Goal: Navigation & Orientation: Find specific page/section

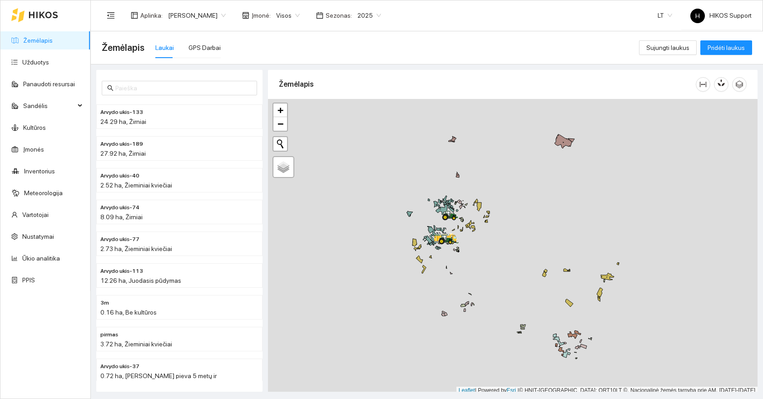
click at [46, 44] on link "Žemėlapis" at bounding box center [38, 40] width 30 height 7
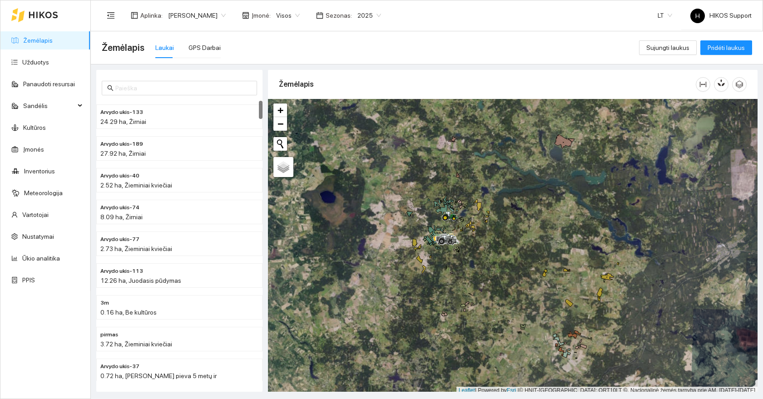
click at [397, 206] on div at bounding box center [513, 247] width 490 height 296
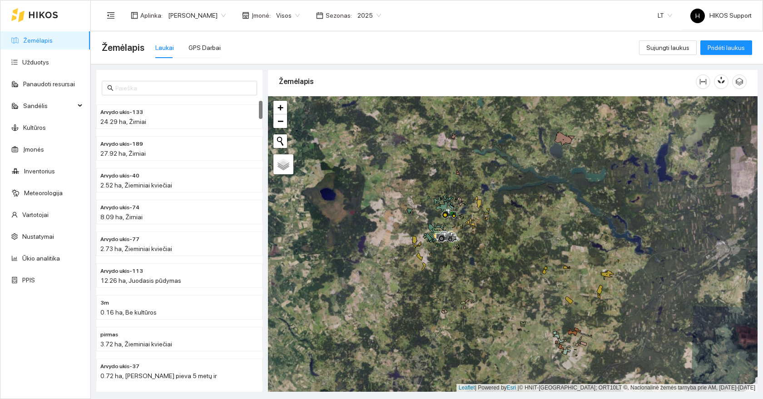
click at [205, 17] on span "[PERSON_NAME]" at bounding box center [197, 16] width 58 height 14
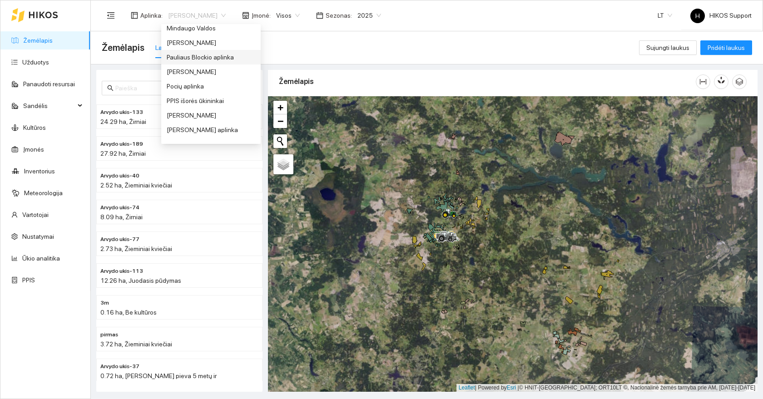
scroll to position [375, 0]
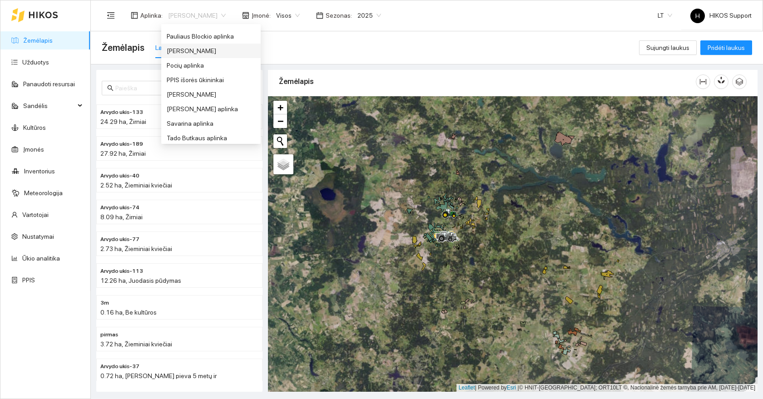
click at [177, 49] on div "[PERSON_NAME]" at bounding box center [211, 51] width 89 height 10
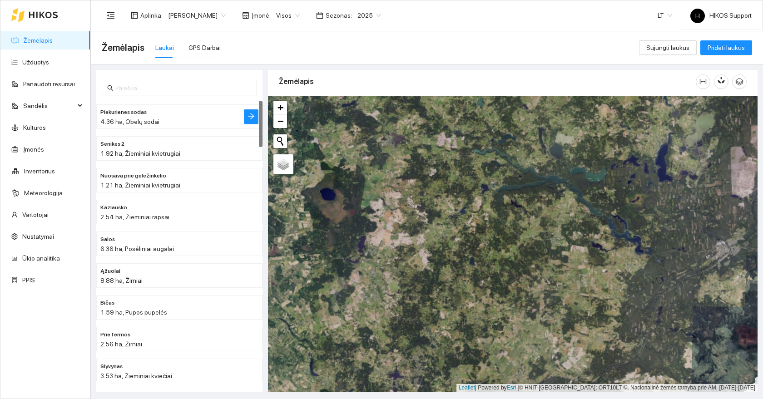
click at [141, 119] on span "4.36 ha, Obelų sodai" at bounding box center [129, 121] width 59 height 7
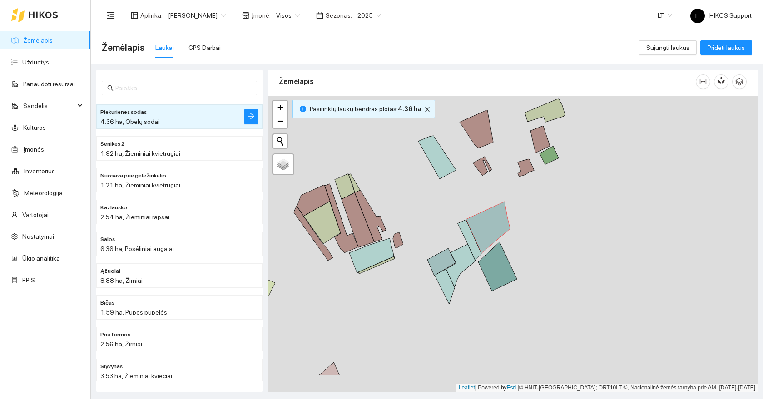
drag, startPoint x: 422, startPoint y: 301, endPoint x: 424, endPoint y: 247, distance: 53.6
click at [424, 247] on div at bounding box center [513, 244] width 490 height 296
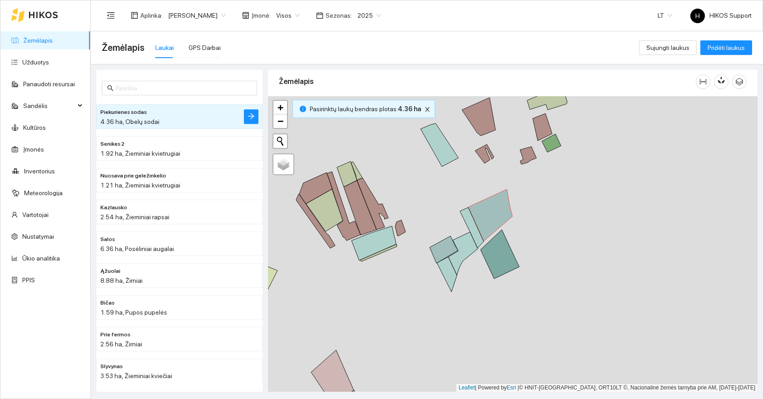
click at [341, 24] on div "Aplinka : [PERSON_NAME] Įmonė : Visos Sezonas : 2025" at bounding box center [244, 15] width 285 height 18
click at [358, 14] on span "2025" at bounding box center [370, 16] width 24 height 14
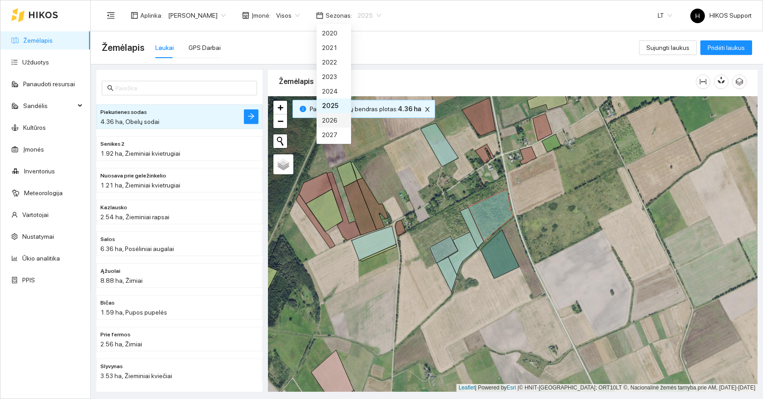
click at [337, 116] on div "2026" at bounding box center [334, 120] width 24 height 10
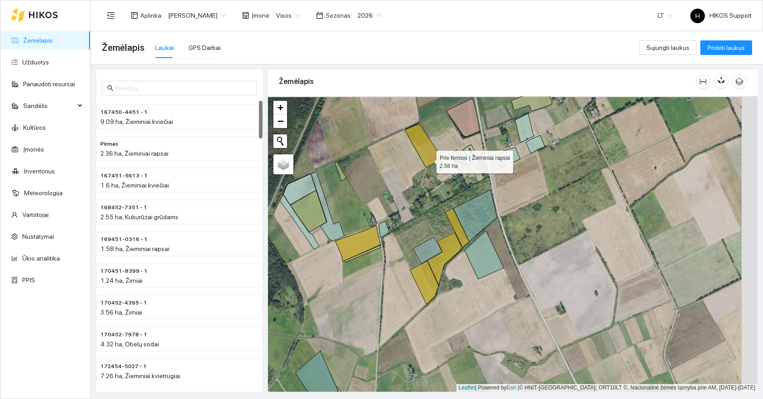
drag, startPoint x: 457, startPoint y: 159, endPoint x: 408, endPoint y: 166, distance: 49.7
click at [408, 166] on icon at bounding box center [424, 145] width 38 height 43
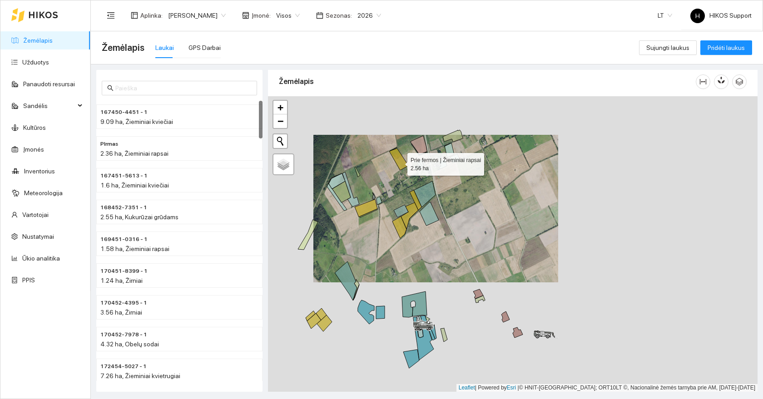
click at [399, 162] on icon at bounding box center [398, 160] width 19 height 22
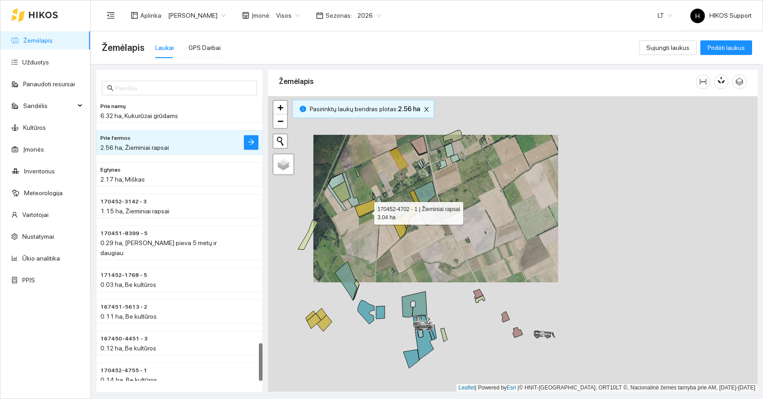
click at [366, 212] on icon at bounding box center [366, 208] width 23 height 18
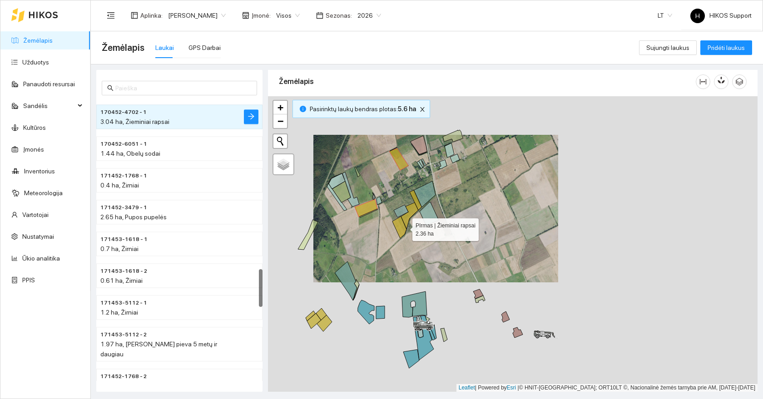
click at [404, 228] on icon at bounding box center [400, 228] width 14 height 22
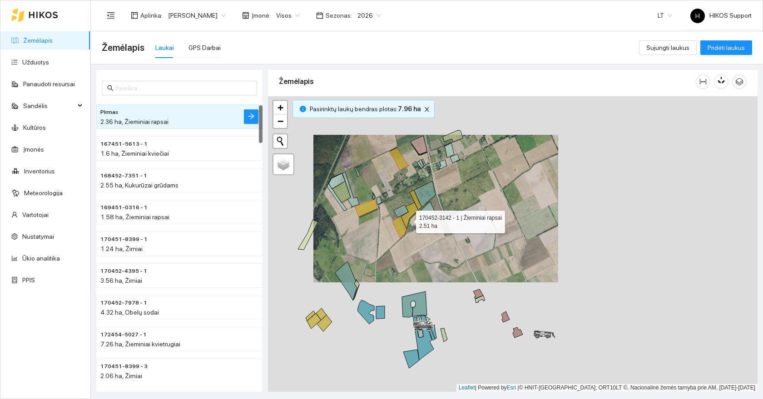
click at [408, 219] on icon at bounding box center [409, 216] width 17 height 26
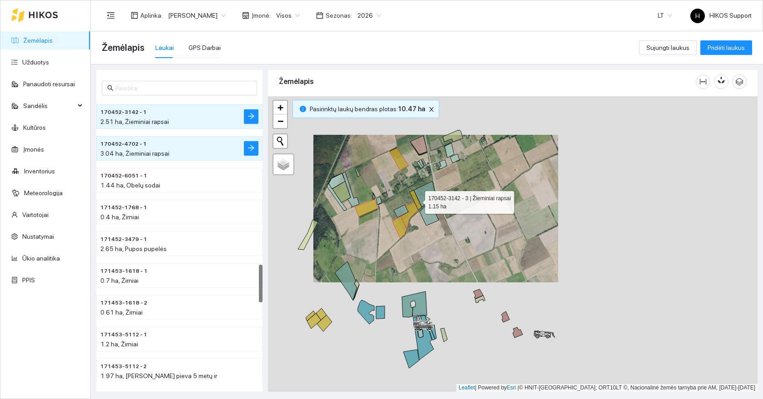
click at [417, 200] on icon at bounding box center [416, 200] width 12 height 20
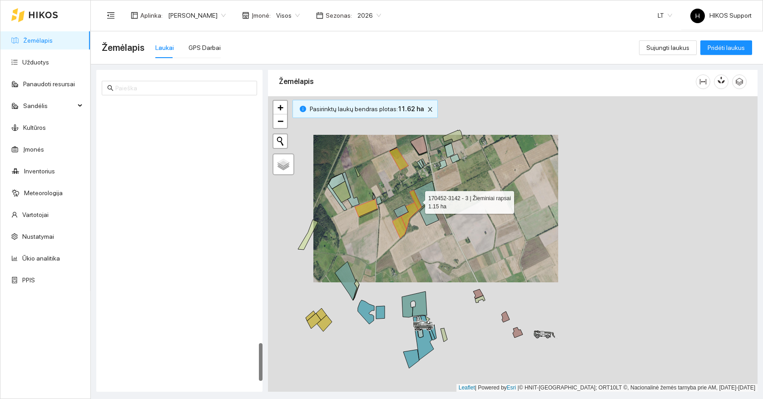
scroll to position [1784, 0]
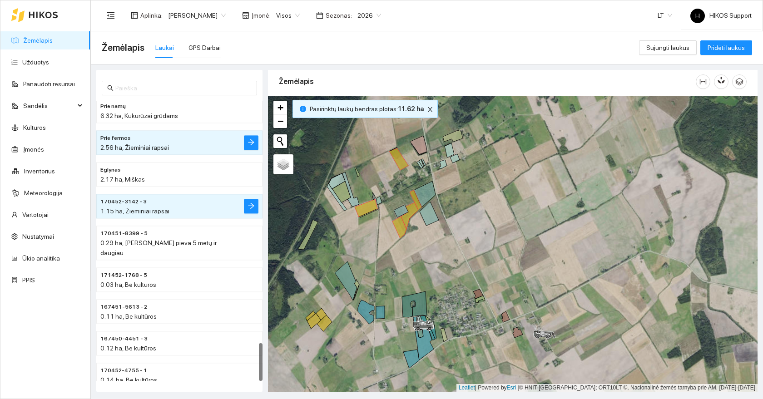
drag, startPoint x: 368, startPoint y: 175, endPoint x: 398, endPoint y: 208, distance: 44.4
click at [398, 208] on div at bounding box center [513, 244] width 490 height 296
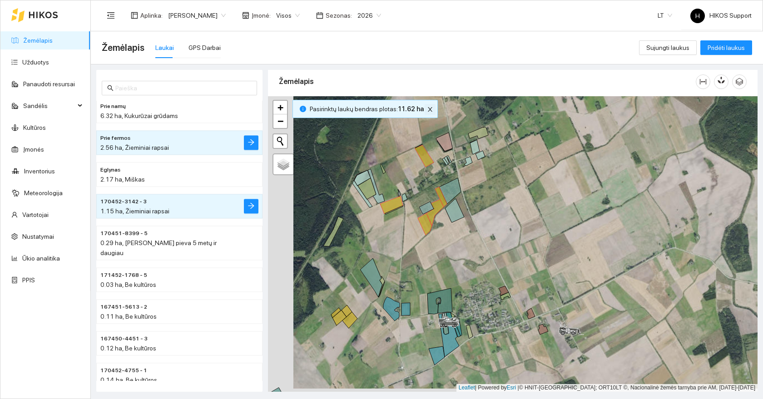
click at [428, 109] on icon "close" at bounding box center [430, 109] width 6 height 6
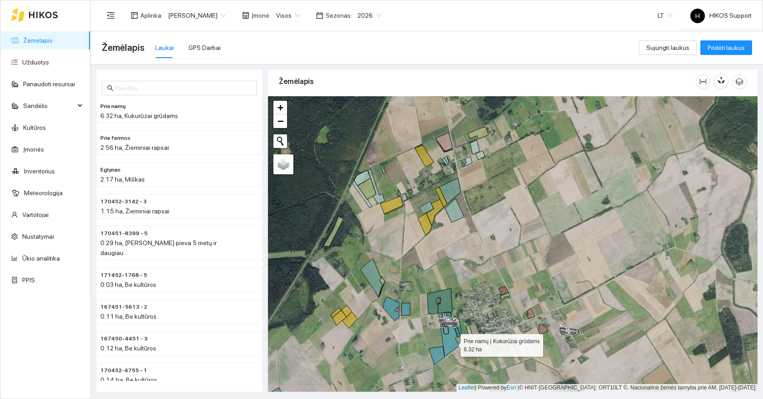
click at [452, 343] on icon at bounding box center [449, 335] width 20 height 45
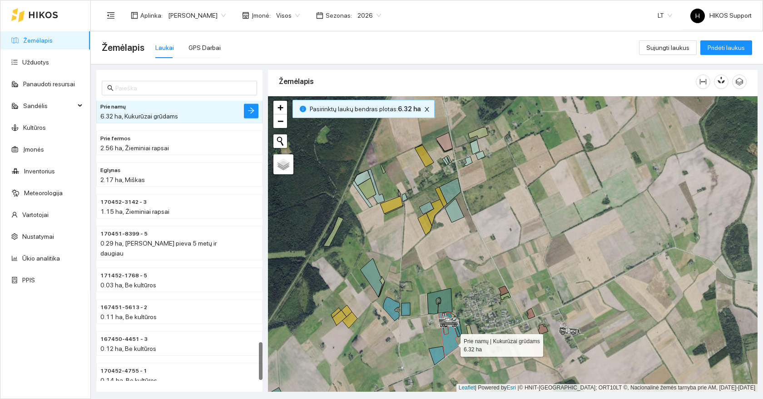
scroll to position [1778, 0]
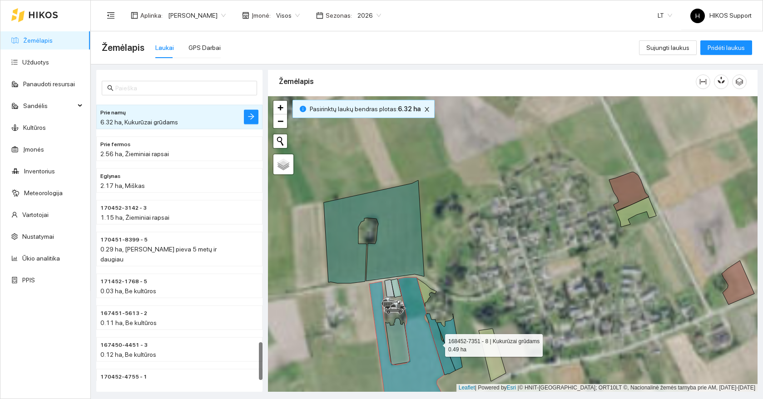
click at [437, 343] on icon at bounding box center [441, 344] width 30 height 61
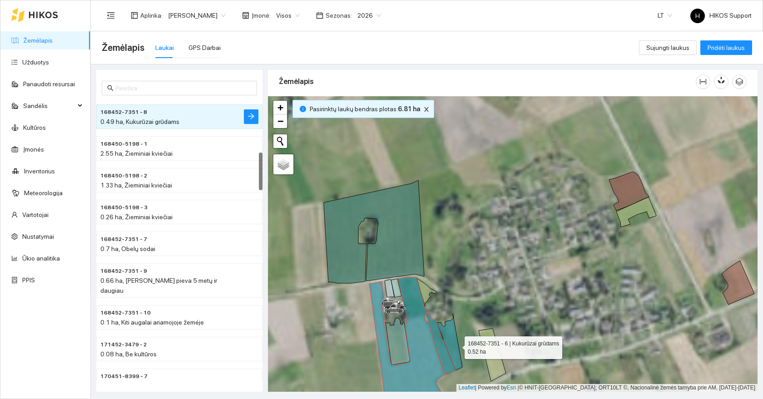
click at [457, 346] on icon at bounding box center [449, 342] width 25 height 57
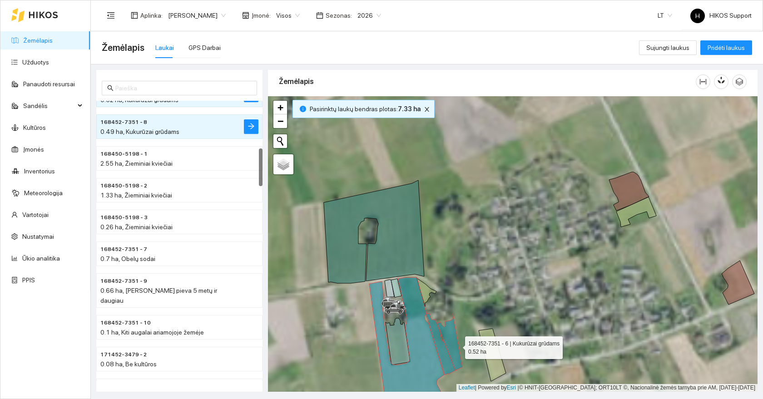
scroll to position [350, 0]
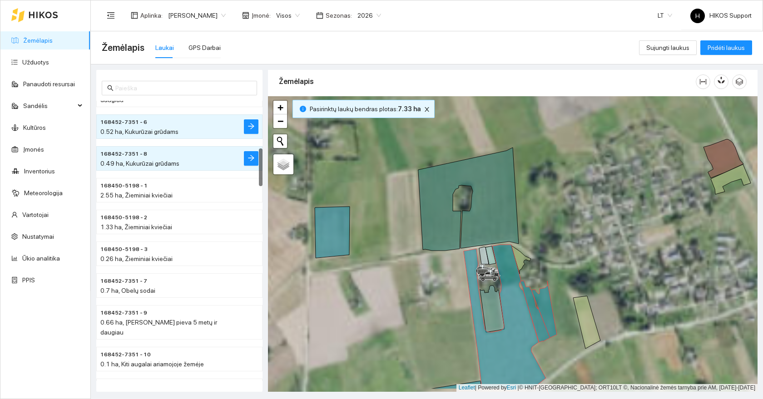
drag, startPoint x: 349, startPoint y: 350, endPoint x: 484, endPoint y: 283, distance: 151.2
click at [484, 283] on div at bounding box center [513, 244] width 490 height 296
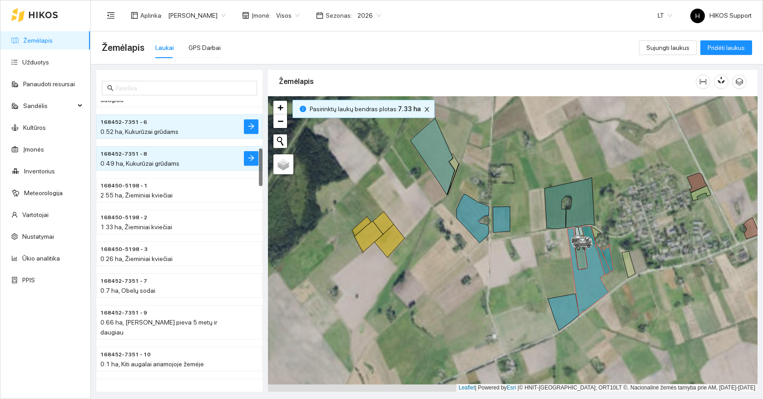
drag, startPoint x: 403, startPoint y: 271, endPoint x: 525, endPoint y: 250, distance: 124.4
click at [525, 250] on div at bounding box center [513, 244] width 490 height 296
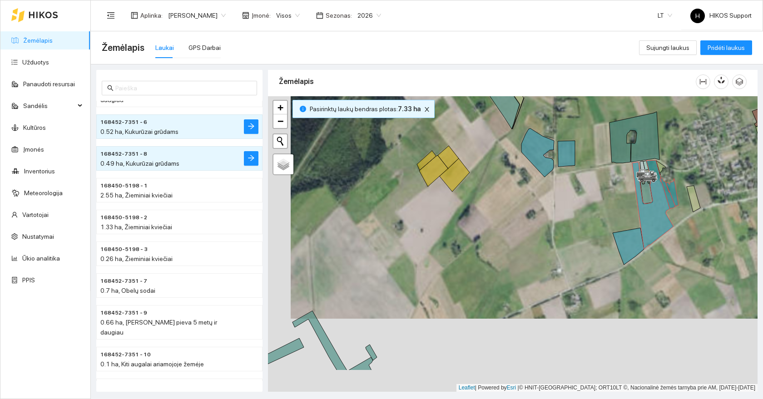
drag, startPoint x: 450, startPoint y: 245, endPoint x: 454, endPoint y: 202, distance: 43.4
click at [454, 203] on div at bounding box center [513, 244] width 490 height 296
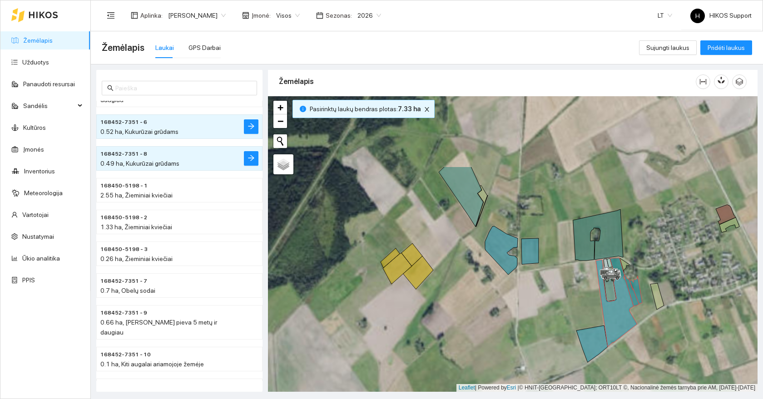
drag, startPoint x: 454, startPoint y: 202, endPoint x: 404, endPoint y: 316, distance: 125.1
click at [404, 316] on div at bounding box center [513, 244] width 490 height 296
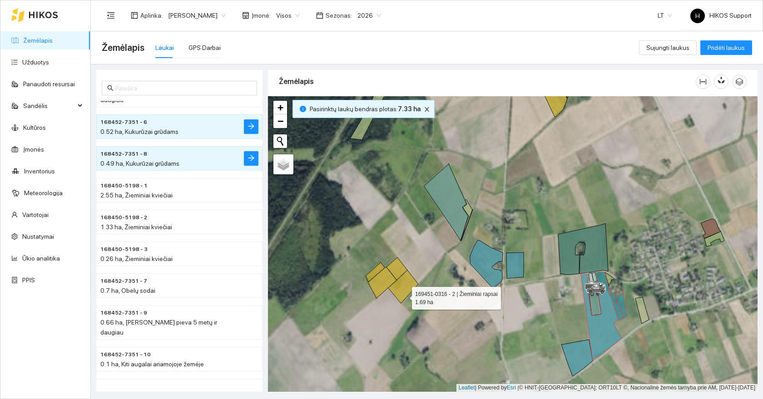
click at [404, 284] on icon at bounding box center [403, 286] width 30 height 33
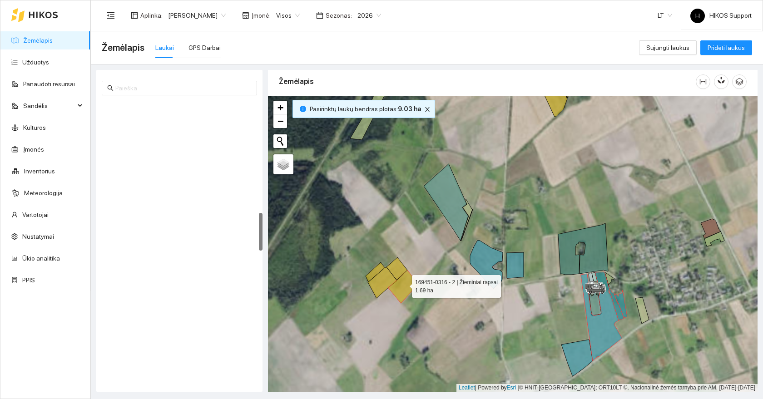
scroll to position [826, 0]
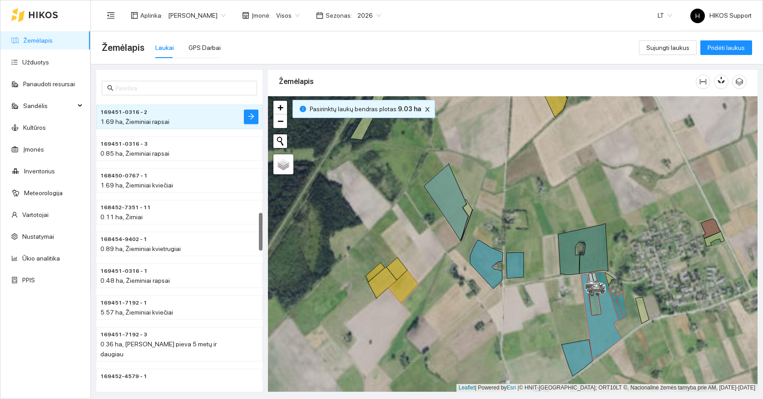
click at [402, 259] on div at bounding box center [513, 244] width 490 height 296
click at [399, 269] on icon at bounding box center [397, 269] width 21 height 23
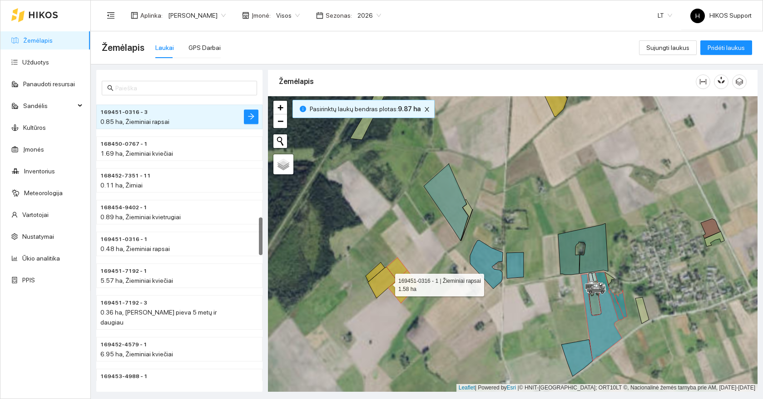
click at [387, 283] on icon at bounding box center [382, 282] width 29 height 31
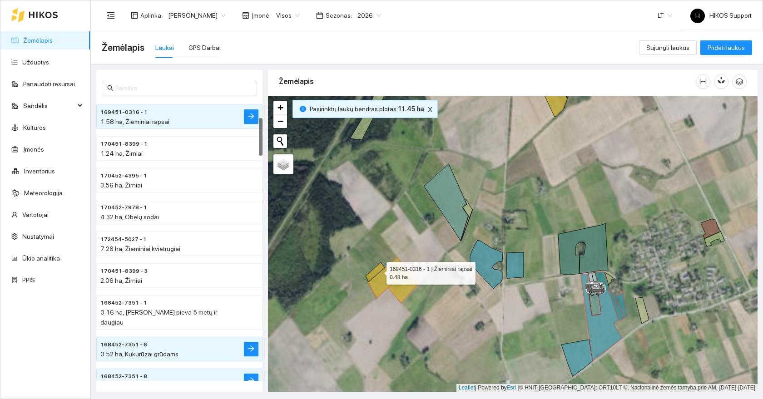
click at [378, 271] on icon at bounding box center [375, 273] width 19 height 20
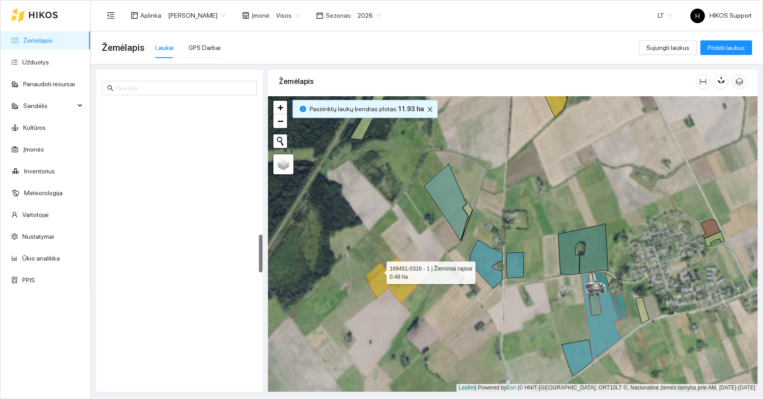
scroll to position [985, 0]
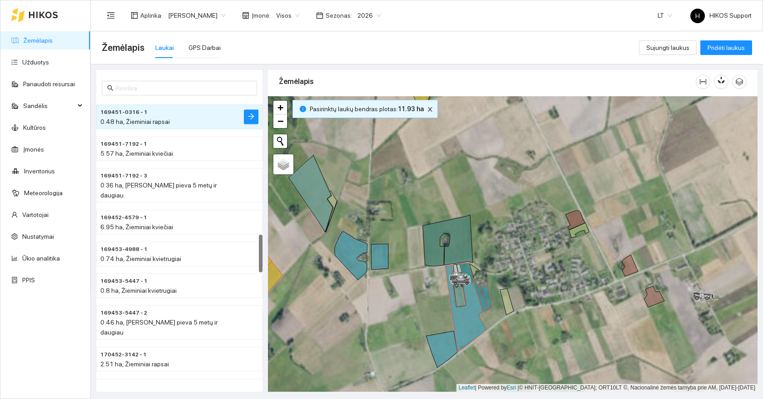
drag, startPoint x: 571, startPoint y: 326, endPoint x: 417, endPoint y: 318, distance: 154.2
click at [417, 318] on div at bounding box center [513, 244] width 490 height 296
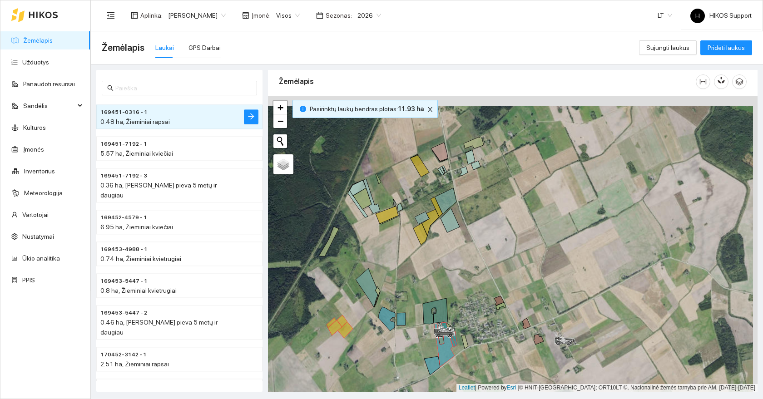
drag, startPoint x: 412, startPoint y: 238, endPoint x: 442, endPoint y: 270, distance: 44.3
click at [442, 270] on div at bounding box center [513, 244] width 490 height 296
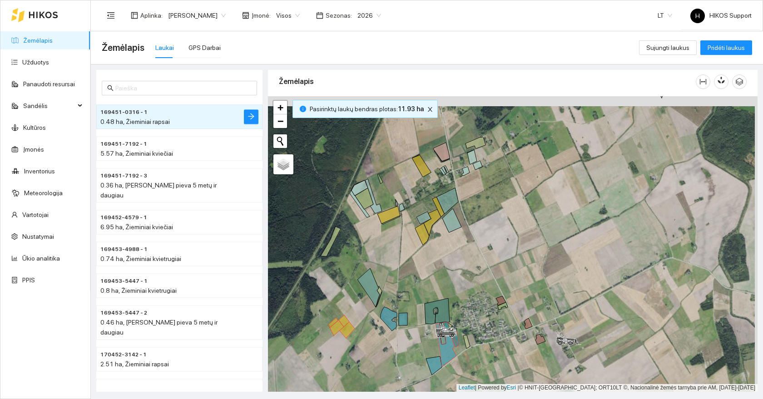
click at [276, 11] on span "Visos" at bounding box center [288, 16] width 24 height 14
click at [185, 16] on span "[PERSON_NAME]" at bounding box center [197, 16] width 58 height 14
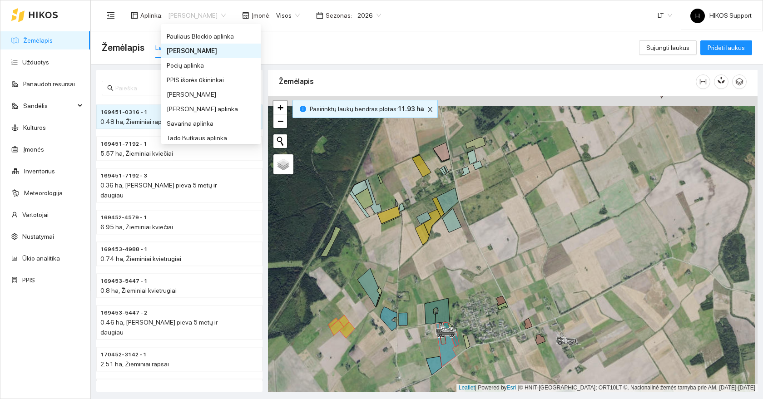
click at [411, 56] on div "Žemėlapis Laukai GPS Darbai" at bounding box center [370, 47] width 537 height 29
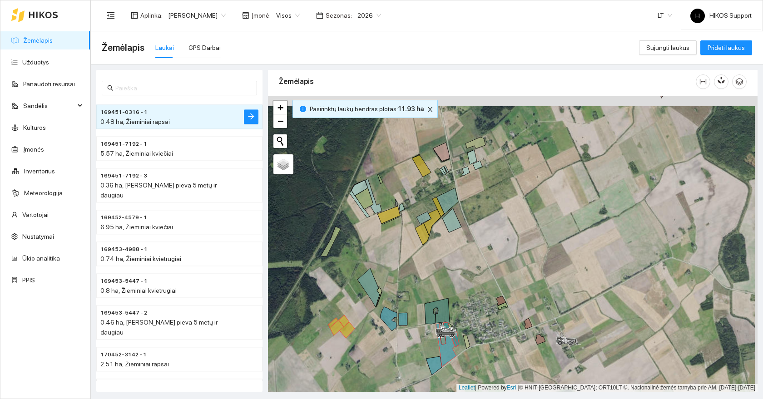
click at [358, 16] on span "2026" at bounding box center [370, 16] width 24 height 14
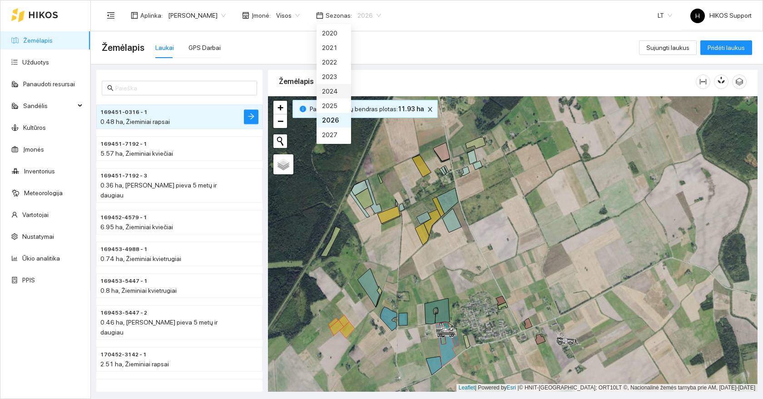
click at [335, 94] on div "2024" at bounding box center [334, 91] width 24 height 10
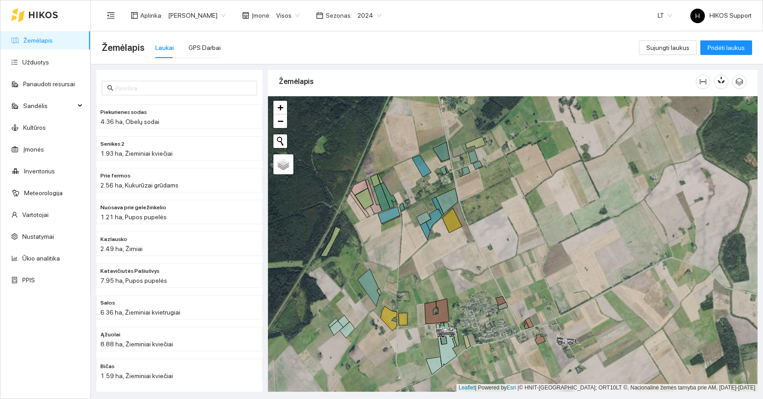
click at [358, 15] on span "2024" at bounding box center [370, 16] width 24 height 14
click at [329, 79] on div "2023" at bounding box center [334, 77] width 24 height 10
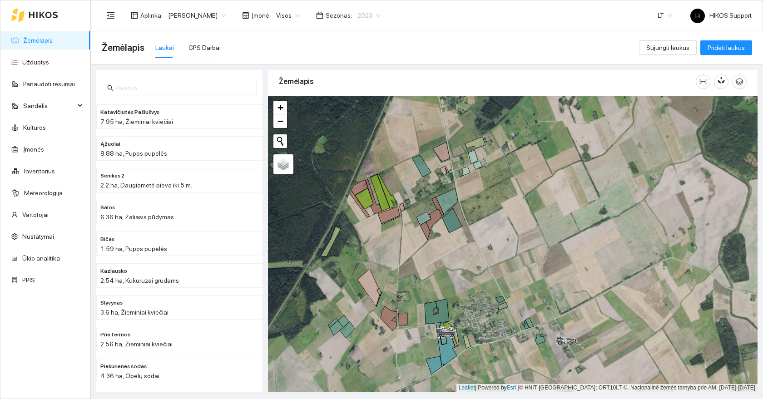
click at [358, 15] on span "2023" at bounding box center [369, 16] width 23 height 14
click at [338, 65] on div "2022" at bounding box center [334, 62] width 24 height 10
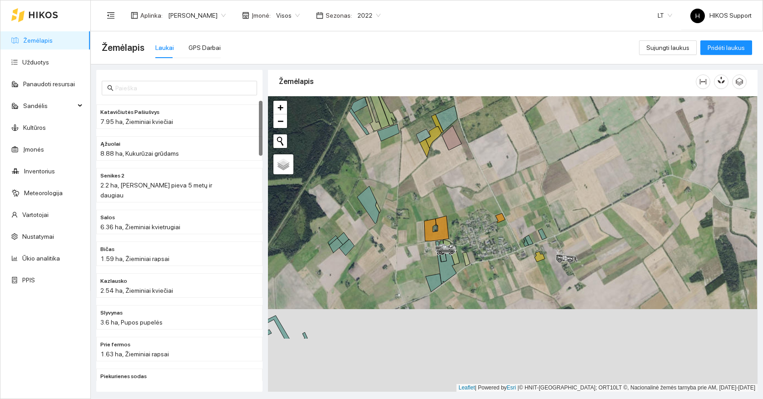
drag, startPoint x: 465, startPoint y: 303, endPoint x: 464, endPoint y: 219, distance: 84.1
click at [464, 219] on div at bounding box center [513, 244] width 490 height 296
